Goal: Information Seeking & Learning: Learn about a topic

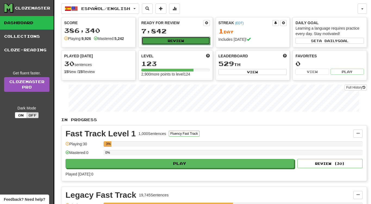
click at [168, 42] on button "Review" at bounding box center [176, 41] width 68 height 8
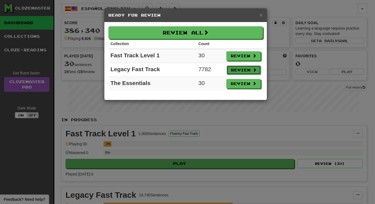
click at [232, 68] on button "Review" at bounding box center [244, 69] width 34 height 9
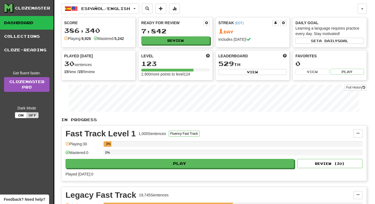
select select "**"
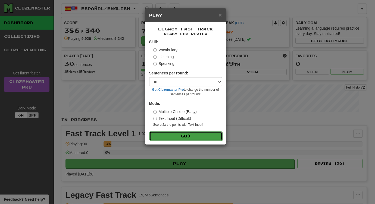
click at [180, 134] on button "Go" at bounding box center [185, 136] width 73 height 9
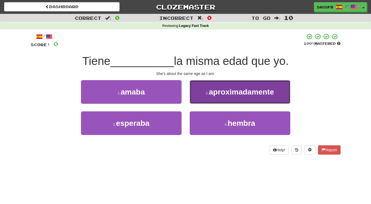
click at [225, 90] on span "aproximadamente" at bounding box center [241, 92] width 65 height 8
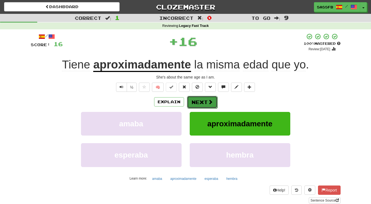
click at [193, 101] on button "Next" at bounding box center [202, 102] width 30 height 13
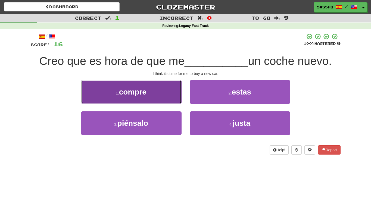
click at [96, 95] on button "1 . compre" at bounding box center [131, 92] width 101 height 24
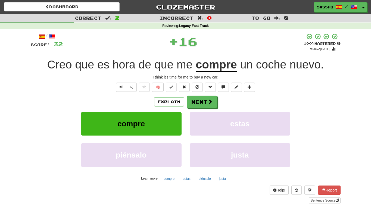
click at [201, 109] on div "Explain Next compre estas piénsalo justa Learn more: compre estas piénsalo justa" at bounding box center [186, 139] width 310 height 87
click at [200, 105] on button "Next" at bounding box center [202, 102] width 30 height 13
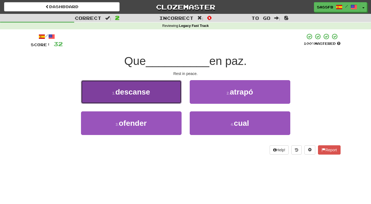
click at [130, 92] on span "descanse" at bounding box center [132, 92] width 35 height 8
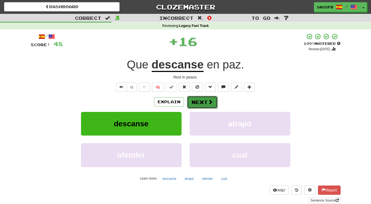
click at [198, 100] on button "Next" at bounding box center [202, 102] width 30 height 13
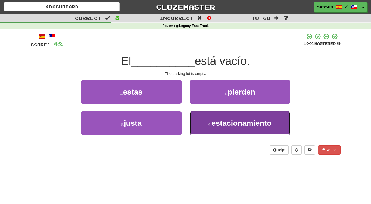
click at [246, 127] on button "4 . estacionamiento" at bounding box center [240, 123] width 101 height 24
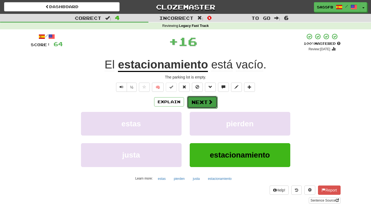
click at [198, 103] on button "Next" at bounding box center [202, 102] width 30 height 13
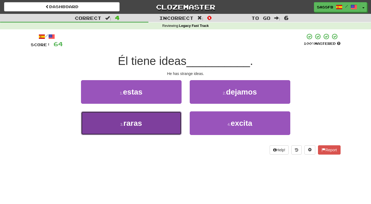
click at [110, 133] on button "3 . raras" at bounding box center [131, 123] width 101 height 24
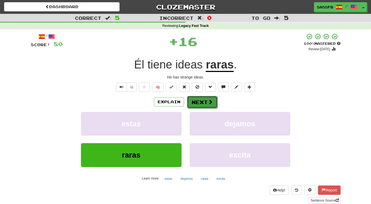
click at [192, 107] on button "Next" at bounding box center [202, 102] width 30 height 13
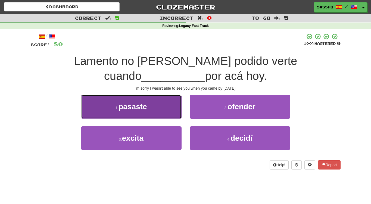
click at [133, 104] on span "pasaste" at bounding box center [132, 106] width 28 height 8
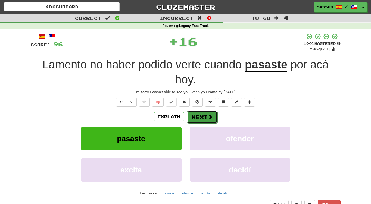
click at [203, 117] on button "Next" at bounding box center [202, 117] width 30 height 13
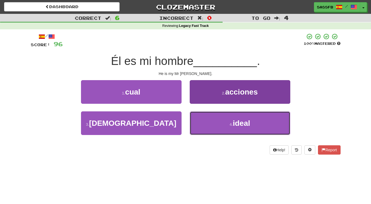
drag, startPoint x: 282, startPoint y: 125, endPoint x: 270, endPoint y: 127, distance: 12.4
click at [282, 125] on button "4 . ideal" at bounding box center [240, 123] width 101 height 24
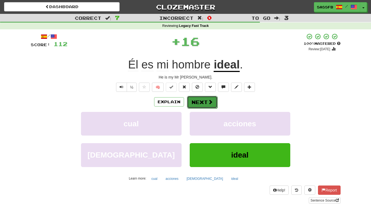
click at [210, 104] on span at bounding box center [210, 101] width 5 height 5
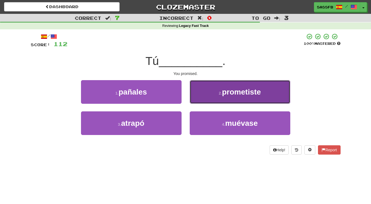
click at [226, 101] on button "2 . prometiste" at bounding box center [240, 92] width 101 height 24
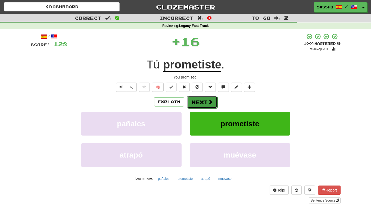
click at [205, 102] on button "Next" at bounding box center [202, 102] width 30 height 13
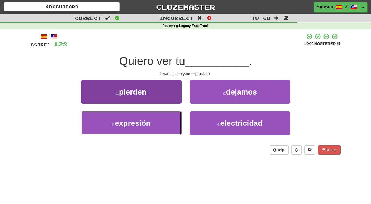
click at [103, 130] on button "3 . expresión" at bounding box center [131, 123] width 101 height 24
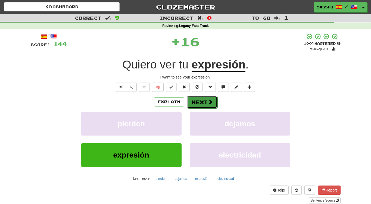
click at [209, 105] on button "Next" at bounding box center [202, 102] width 30 height 13
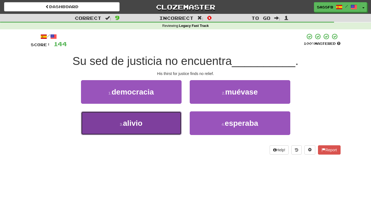
click at [97, 131] on button "3 . alivio" at bounding box center [131, 123] width 101 height 24
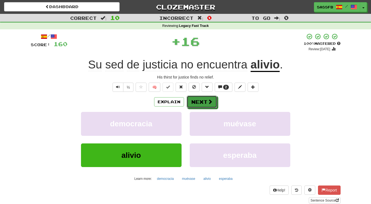
drag, startPoint x: 205, startPoint y: 102, endPoint x: 190, endPoint y: 105, distance: 14.6
click at [205, 102] on button "Next" at bounding box center [202, 102] width 30 height 13
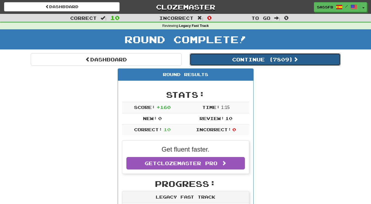
drag, startPoint x: 305, startPoint y: 59, endPoint x: 226, endPoint y: 68, distance: 79.6
click at [305, 59] on button "Continue ( 7809 )" at bounding box center [265, 59] width 151 height 13
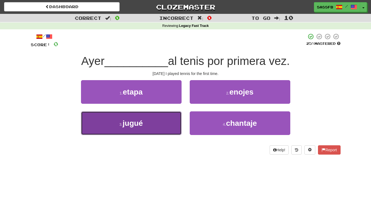
click at [142, 128] on button "3 . [GEOGRAPHIC_DATA]" at bounding box center [131, 123] width 101 height 24
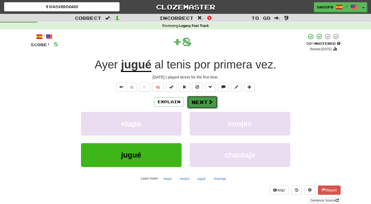
click at [198, 105] on button "Next" at bounding box center [202, 102] width 30 height 13
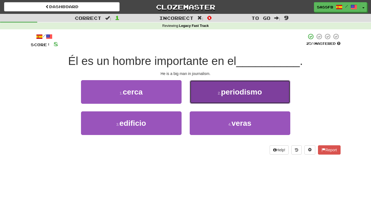
click at [238, 90] on span "periodismo" at bounding box center [241, 92] width 41 height 8
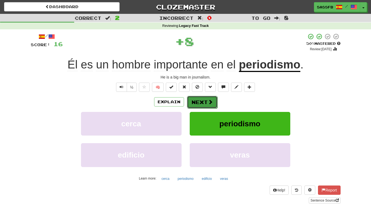
click at [214, 100] on button "Next" at bounding box center [202, 102] width 30 height 13
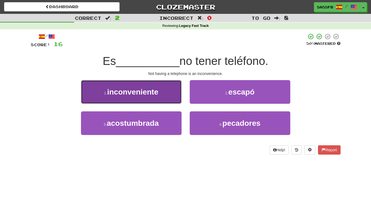
click at [113, 96] on button "1 . inconveniente" at bounding box center [131, 92] width 101 height 24
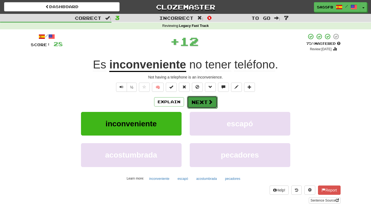
click at [200, 103] on button "Next" at bounding box center [202, 102] width 30 height 13
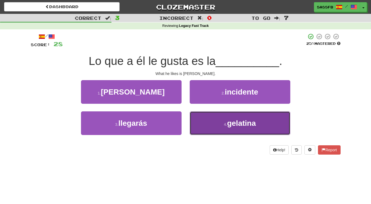
click at [214, 127] on button "4 . [GEOGRAPHIC_DATA]" at bounding box center [240, 123] width 101 height 24
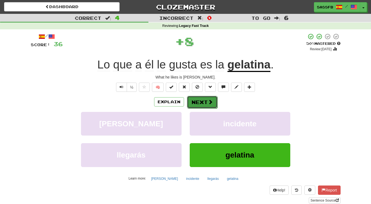
click at [201, 104] on button "Next" at bounding box center [202, 102] width 30 height 13
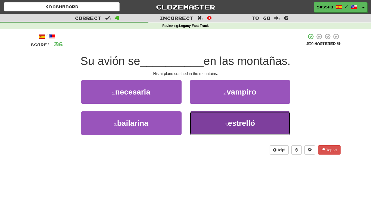
click at [233, 129] on button "4 . [PERSON_NAME]" at bounding box center [240, 123] width 101 height 24
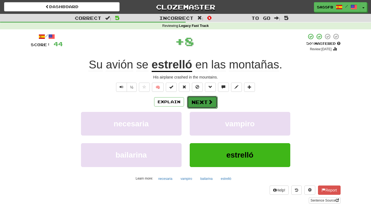
click at [205, 102] on button "Next" at bounding box center [202, 102] width 30 height 13
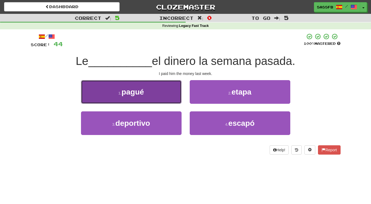
click at [141, 93] on span "pagué" at bounding box center [132, 92] width 22 height 8
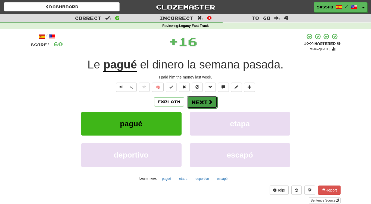
click at [201, 103] on button "Next" at bounding box center [202, 102] width 30 height 13
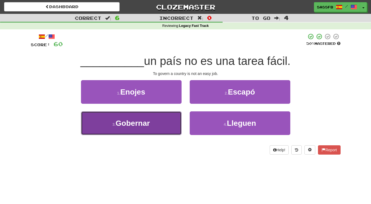
click at [153, 128] on button "3 . [GEOGRAPHIC_DATA]" at bounding box center [131, 123] width 101 height 24
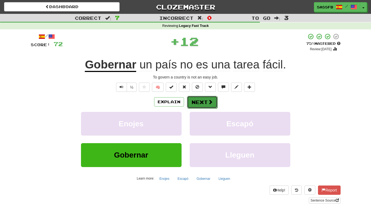
click at [200, 108] on button "Next" at bounding box center [202, 102] width 30 height 13
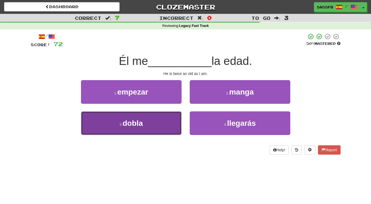
click at [147, 127] on button "3 . [GEOGRAPHIC_DATA]" at bounding box center [131, 123] width 101 height 24
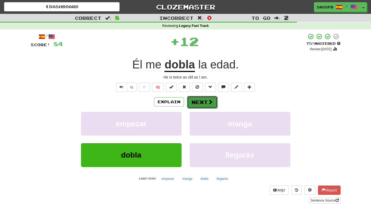
click at [204, 99] on button "Next" at bounding box center [202, 102] width 30 height 13
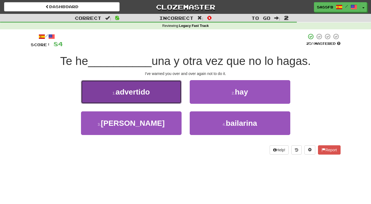
click at [124, 95] on span "advertido" at bounding box center [132, 92] width 34 height 8
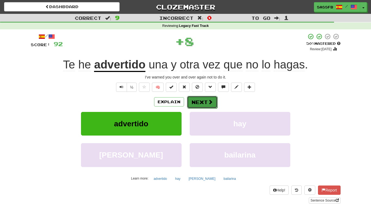
click at [195, 104] on button "Next" at bounding box center [202, 102] width 30 height 13
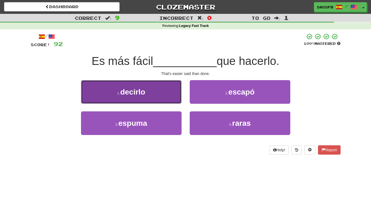
click at [145, 86] on button "1 . [GEOGRAPHIC_DATA]" at bounding box center [131, 92] width 101 height 24
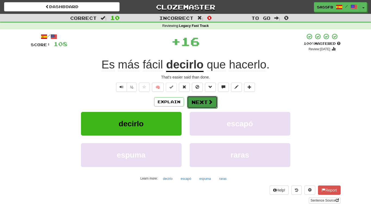
click at [201, 106] on button "Next" at bounding box center [202, 102] width 30 height 13
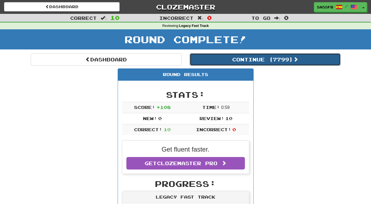
click at [300, 63] on button "Continue ( 7799 )" at bounding box center [265, 59] width 151 height 13
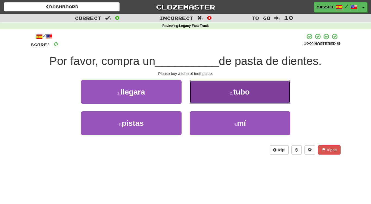
click at [251, 93] on button "2 . tubo" at bounding box center [240, 92] width 101 height 24
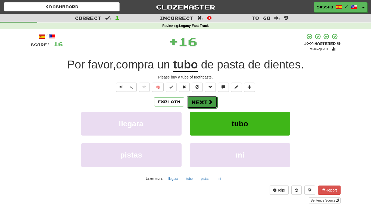
click at [199, 102] on button "Next" at bounding box center [202, 102] width 30 height 13
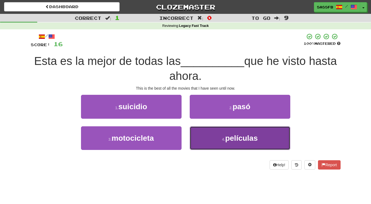
click at [222, 139] on small "4 ." at bounding box center [223, 139] width 3 height 4
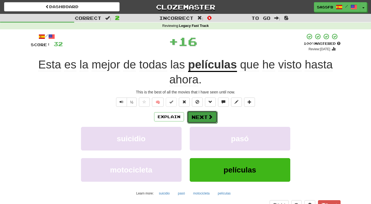
click at [203, 120] on button "Next" at bounding box center [202, 117] width 30 height 13
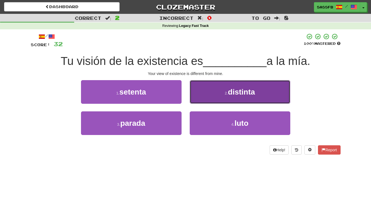
click at [249, 93] on span "distinta" at bounding box center [241, 92] width 27 height 8
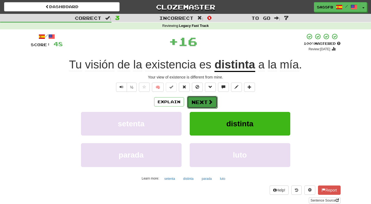
click at [212, 100] on button "Next" at bounding box center [202, 102] width 30 height 13
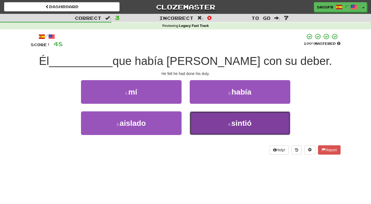
click at [241, 132] on button "4 . sintió" at bounding box center [240, 123] width 101 height 24
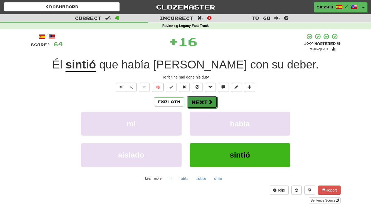
click at [208, 103] on span at bounding box center [210, 101] width 5 height 5
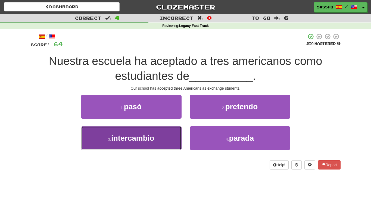
click at [132, 142] on span "intercambio" at bounding box center [132, 138] width 43 height 8
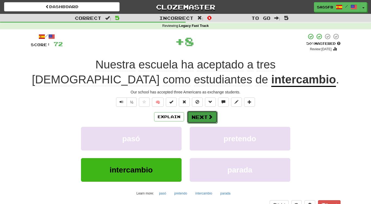
click at [211, 119] on span at bounding box center [210, 116] width 5 height 5
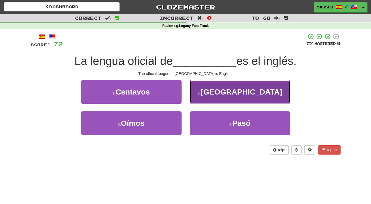
click at [240, 95] on span "[GEOGRAPHIC_DATA]" at bounding box center [241, 92] width 81 height 8
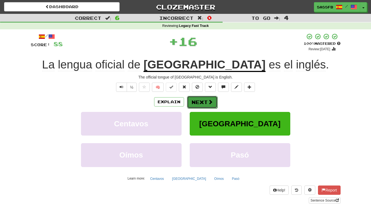
click at [204, 102] on button "Next" at bounding box center [202, 102] width 30 height 13
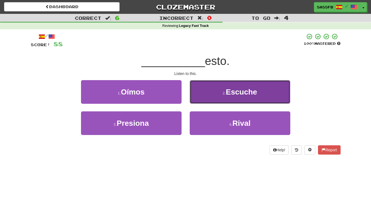
click at [231, 97] on button "2 . Escuche" at bounding box center [240, 92] width 101 height 24
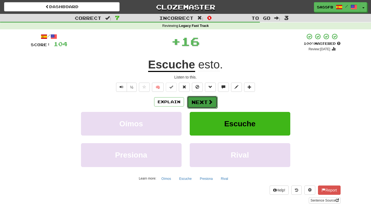
click at [199, 105] on button "Next" at bounding box center [202, 102] width 30 height 13
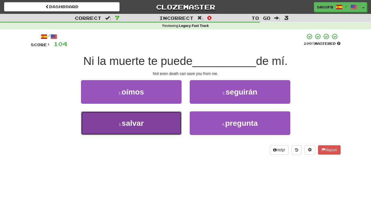
click at [132, 126] on span "salvar" at bounding box center [133, 123] width 22 height 8
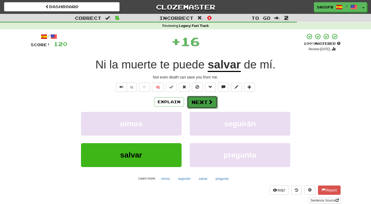
click at [208, 104] on span at bounding box center [210, 101] width 5 height 5
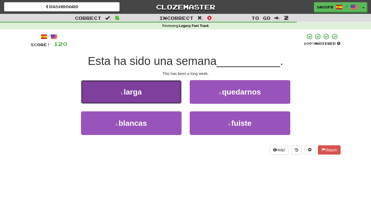
click at [99, 88] on button "1 . larga" at bounding box center [131, 92] width 101 height 24
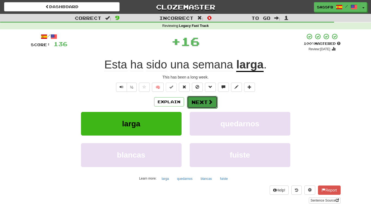
click at [201, 106] on button "Next" at bounding box center [202, 102] width 30 height 13
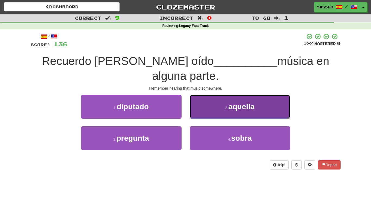
click at [221, 96] on button "2 . aquella" at bounding box center [240, 107] width 101 height 24
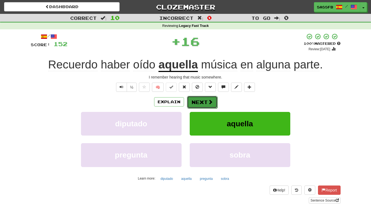
click at [207, 102] on button "Next" at bounding box center [202, 102] width 30 height 13
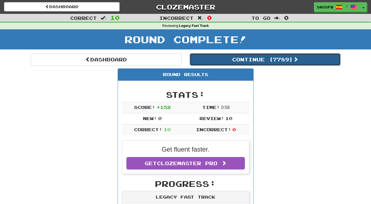
click at [277, 61] on button "Continue ( 7789 )" at bounding box center [265, 59] width 151 height 13
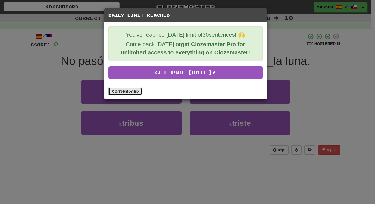
click at [126, 93] on link "Dashboard" at bounding box center [125, 91] width 34 height 8
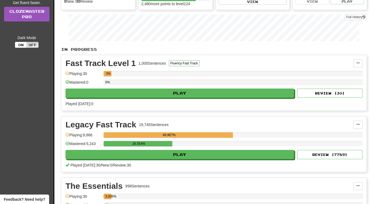
scroll to position [86, 0]
